Goal: Information Seeking & Learning: Learn about a topic

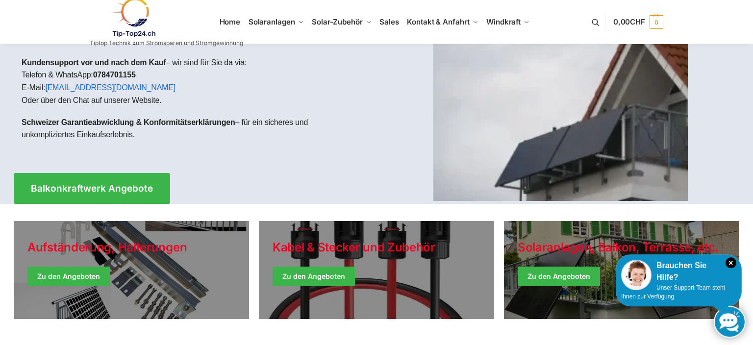
scroll to position [106, 0]
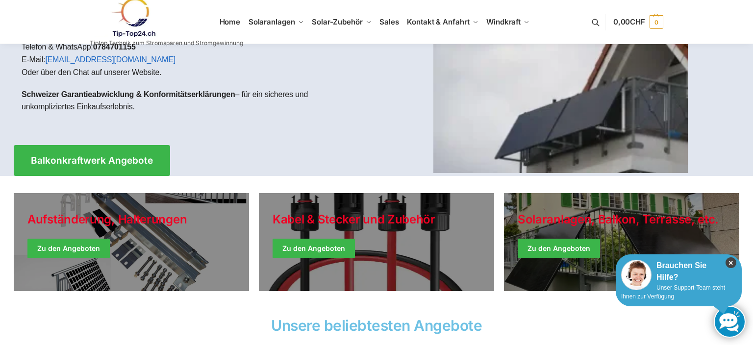
click at [730, 263] on icon "×" at bounding box center [730, 262] width 11 height 11
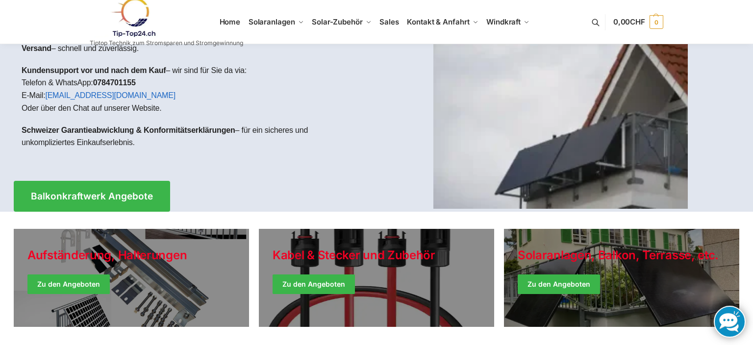
scroll to position [53, 0]
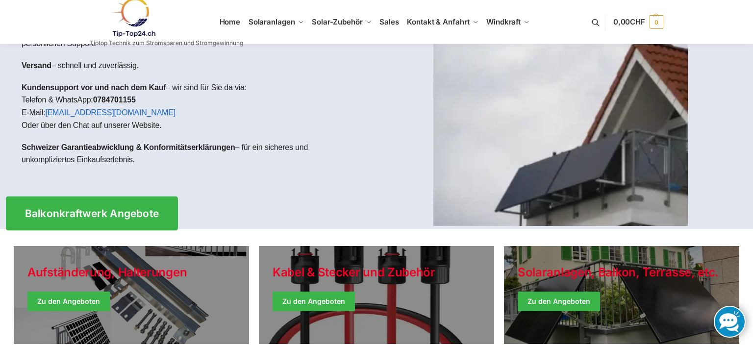
click at [85, 208] on span "Balkonkraftwerk Angebote" at bounding box center [92, 213] width 134 height 10
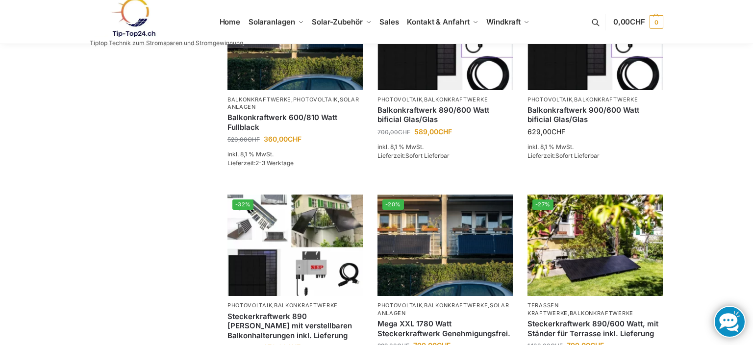
scroll to position [529, 0]
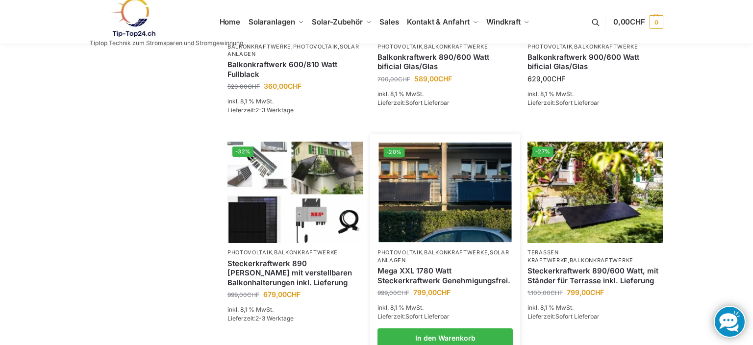
click at [421, 285] on link "Mega XXL 1780 Watt Steckerkraftwerk Genehmigungsfrei." at bounding box center [444, 275] width 135 height 19
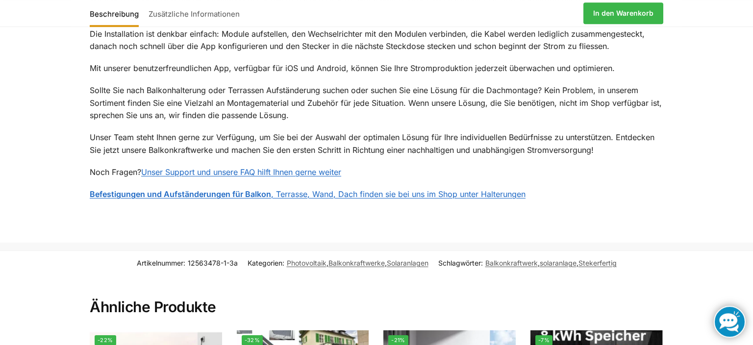
scroll to position [1323, 0]
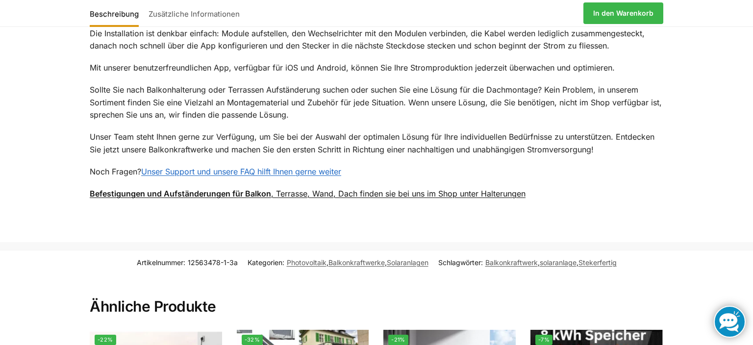
click at [400, 189] on link "Befestigungen und Aufständerungen für Balkon , Terrasse, Wand, Dach finden sie …" at bounding box center [308, 194] width 436 height 10
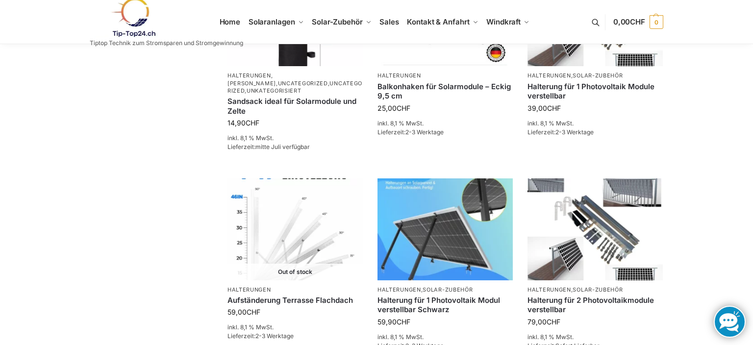
scroll to position [582, 0]
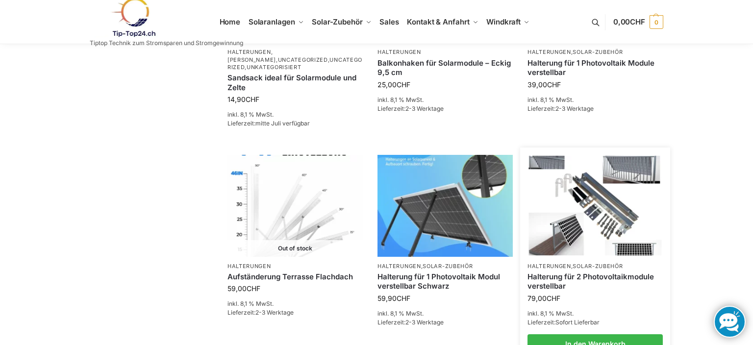
click at [584, 276] on link "Halterung für 2 Photovoltaikmodule verstellbar" at bounding box center [594, 281] width 135 height 19
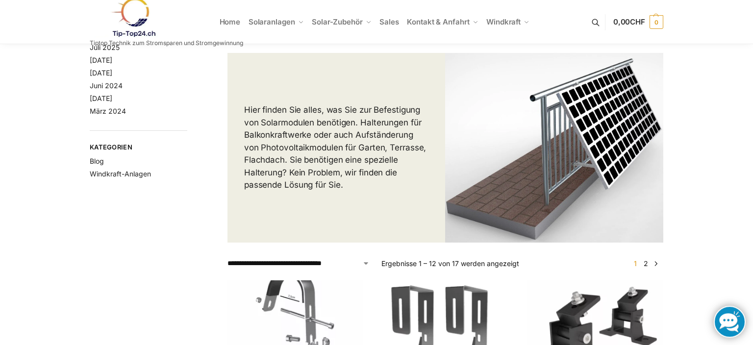
scroll to position [53, 0]
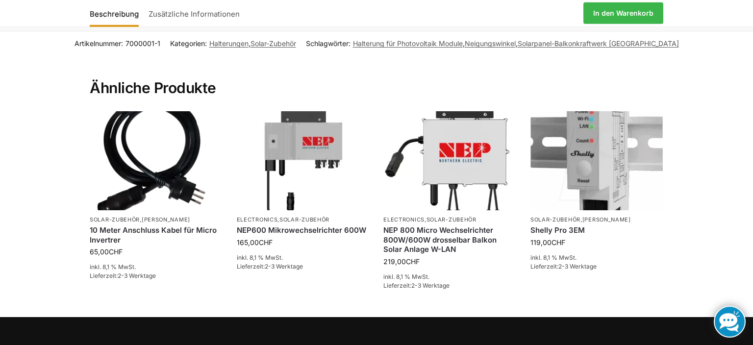
scroll to position [688, 0]
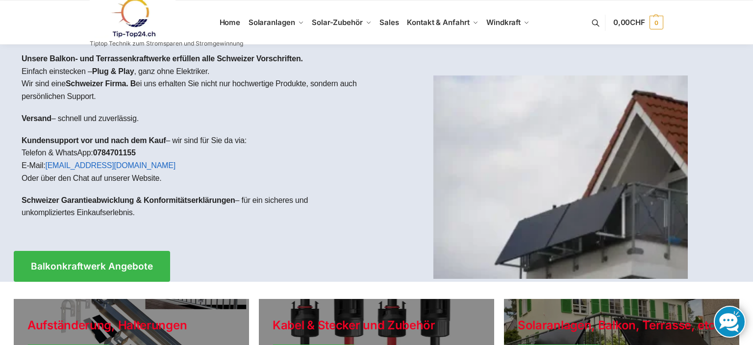
scroll to position [53, 0]
